Goal: Navigation & Orientation: Go to known website

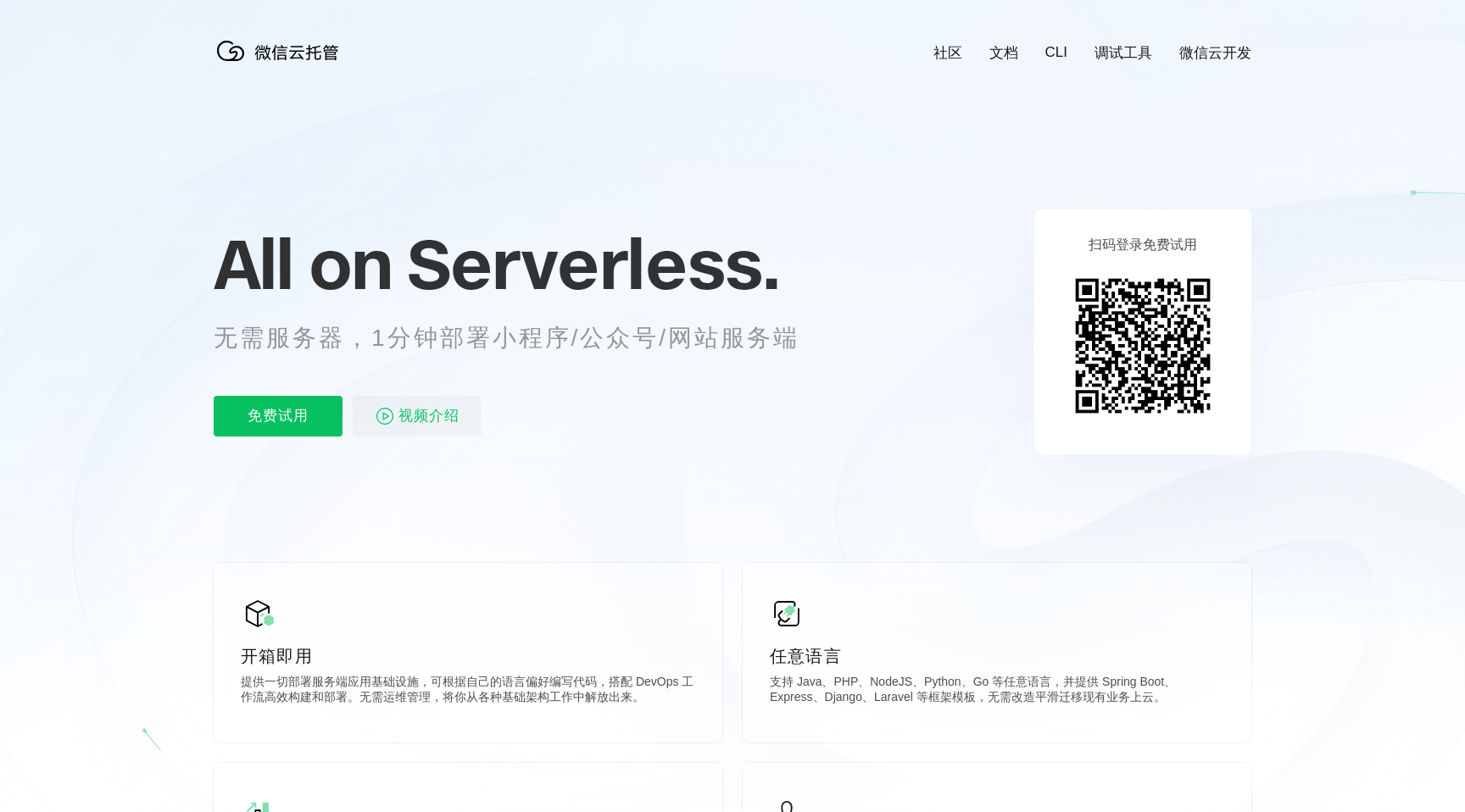
scroll to position [0, 3014]
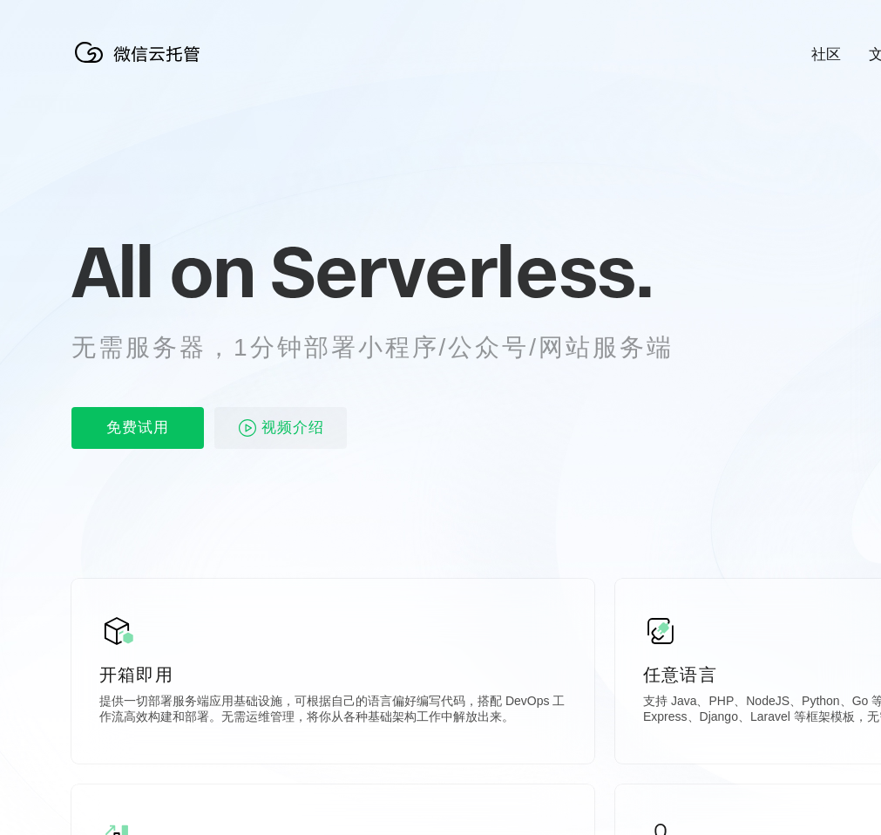
scroll to position [0, 3098]
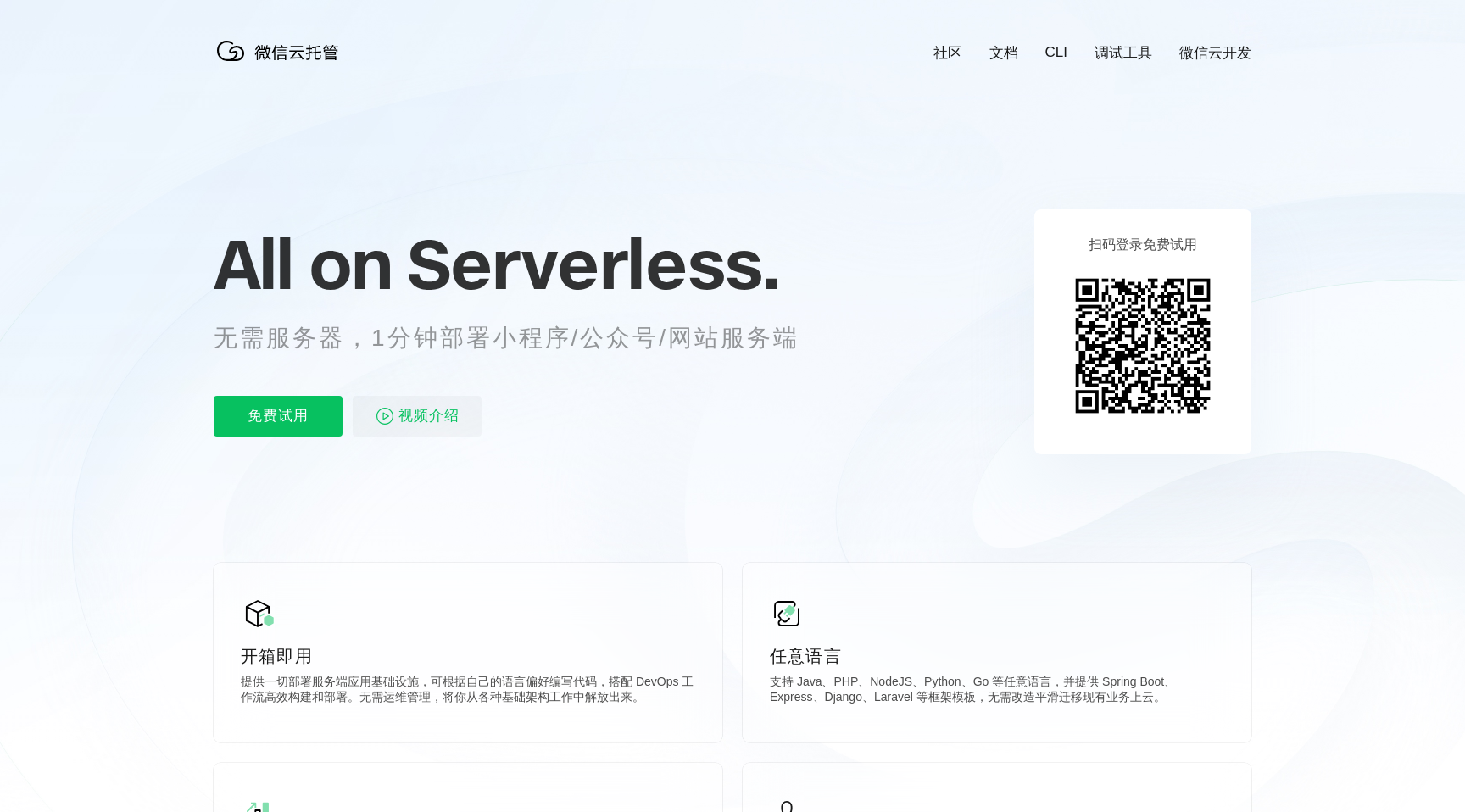
scroll to position [0, 3014]
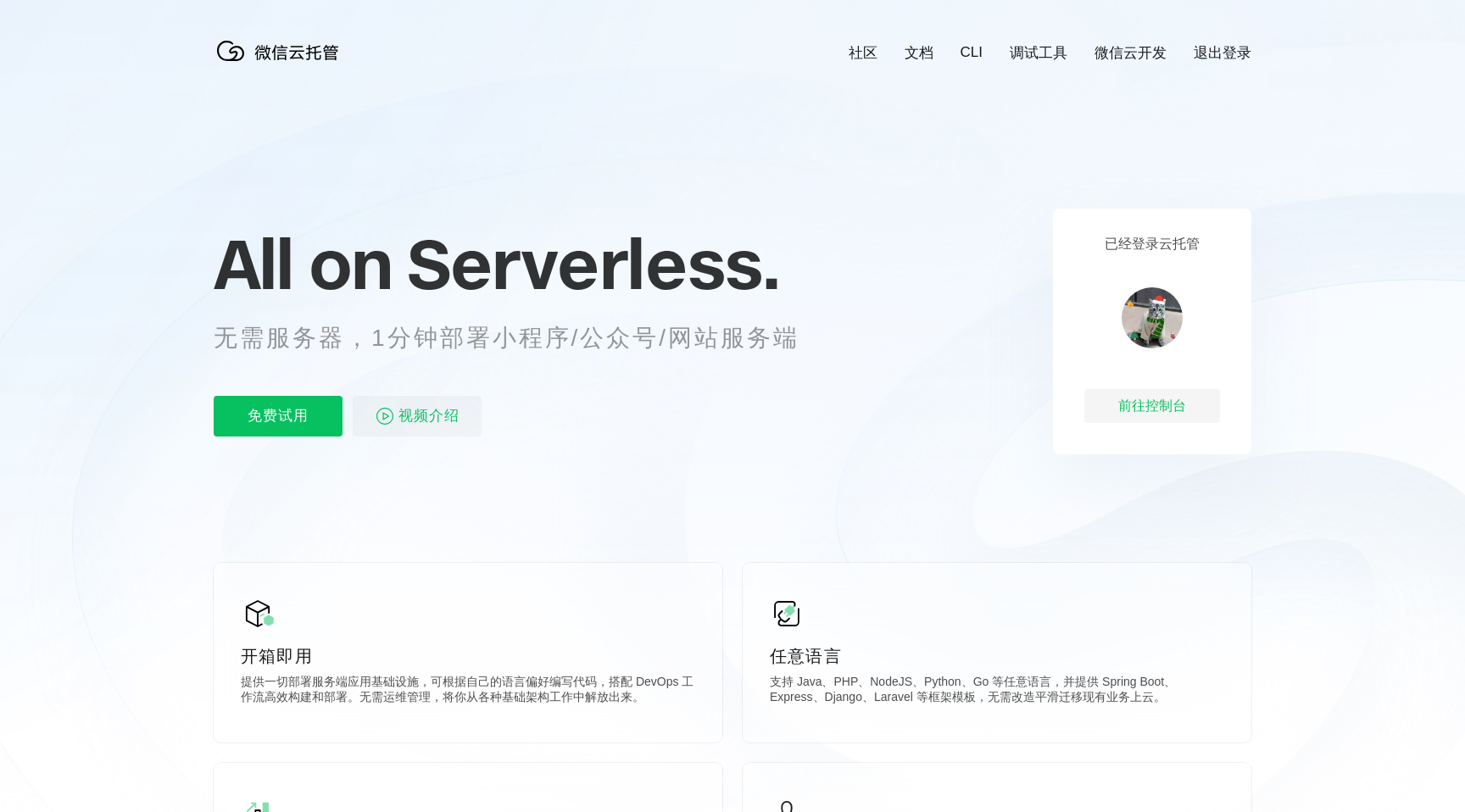
scroll to position [0, 3014]
